Goal: Information Seeking & Learning: Learn about a topic

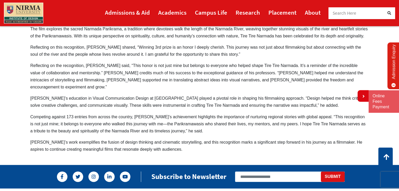
scroll to position [800, 0]
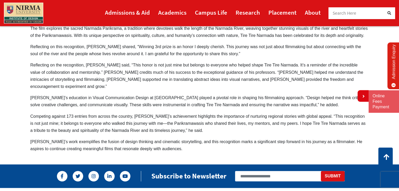
click at [278, 66] on p "Reflecting on the recognition, [PERSON_NAME] said, “This honor is not just mine…" at bounding box center [199, 76] width 338 height 29
click at [281, 64] on p "Reflecting on the recognition, [PERSON_NAME] said, “This honor is not just mine…" at bounding box center [199, 76] width 338 height 29
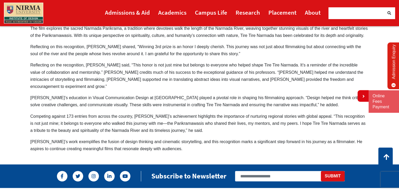
click at [281, 64] on p "Reflecting on the recognition, [PERSON_NAME] said, “This honor is not just mine…" at bounding box center [199, 76] width 338 height 29
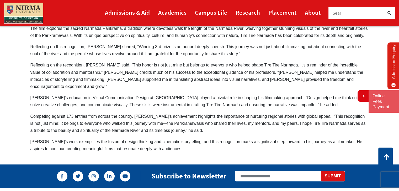
click at [281, 64] on p "Reflecting on the recognition, [PERSON_NAME] said, “This honor is not just mine…" at bounding box center [199, 76] width 338 height 29
drag, startPoint x: 281, startPoint y: 64, endPoint x: 279, endPoint y: 97, distance: 32.6
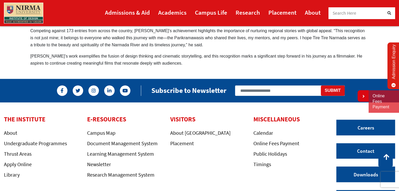
scroll to position [886, 0]
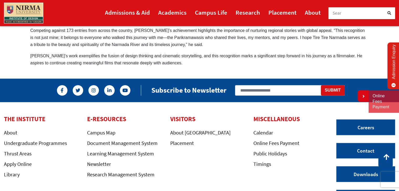
drag, startPoint x: 165, startPoint y: 55, endPoint x: 110, endPoint y: 36, distance: 58.4
drag, startPoint x: 121, startPoint y: 47, endPoint x: 186, endPoint y: 68, distance: 67.7
